Goal: Download file/media

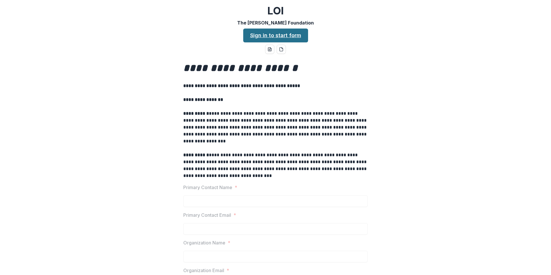
click at [271, 39] on link "Sign in to start form" at bounding box center [275, 36] width 65 height 14
click at [271, 51] on button "word-download" at bounding box center [269, 49] width 9 height 9
